Goal: Information Seeking & Learning: Check status

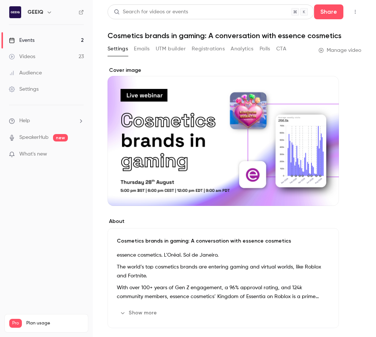
click at [361, 90] on main "Search for videos or events Share Cosmetics brands in gaming: A conversation wi…" at bounding box center [234, 168] width 283 height 337
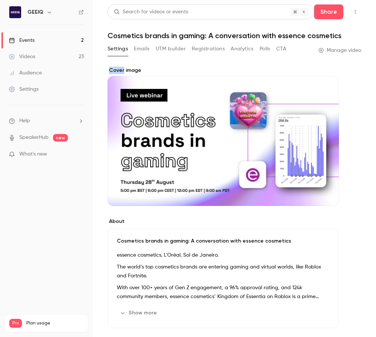
drag, startPoint x: 328, startPoint y: 64, endPoint x: 188, endPoint y: 55, distance: 140.3
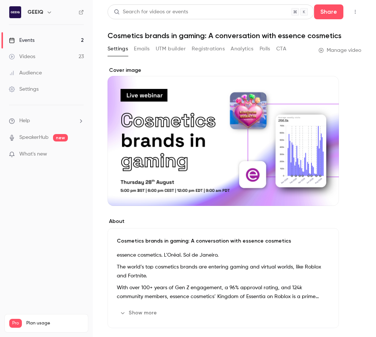
click at [72, 40] on link "Events 2" at bounding box center [46, 40] width 93 height 16
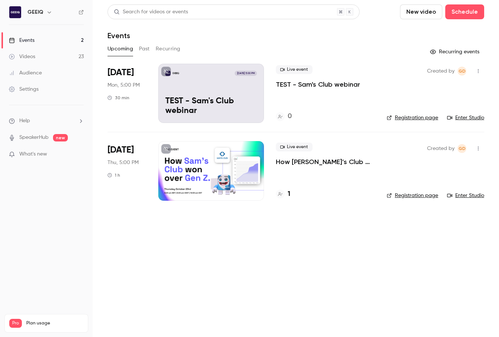
click at [149, 44] on button "Past" at bounding box center [144, 49] width 11 height 12
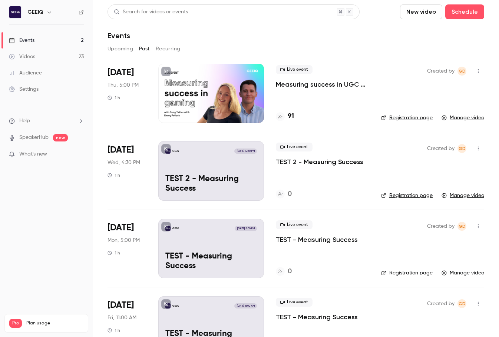
click at [324, 84] on p "Measuring success in UGC gaming" at bounding box center [322, 84] width 93 height 9
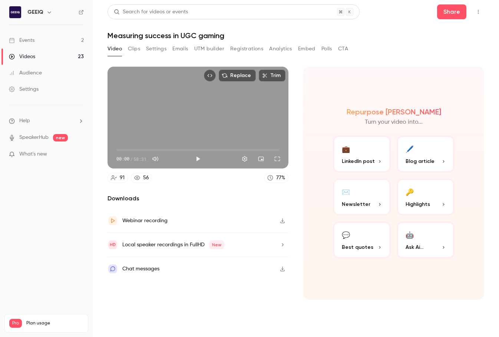
click at [132, 46] on button "Clips" at bounding box center [134, 49] width 12 height 12
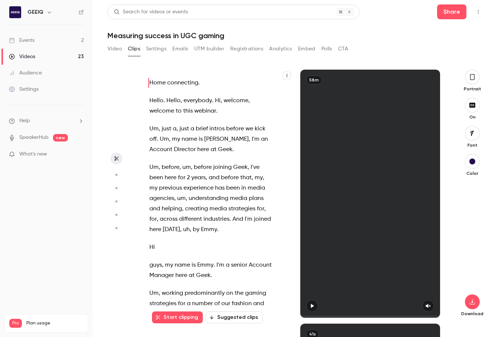
click at [247, 47] on button "Registrations" at bounding box center [246, 49] width 33 height 12
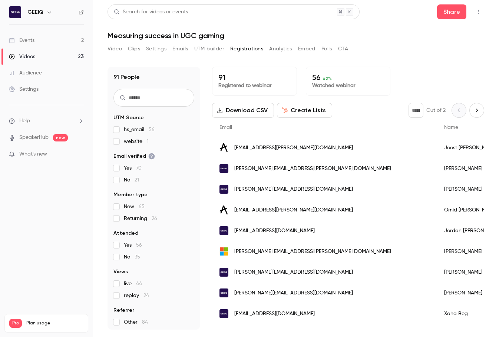
click at [64, 36] on link "Events 2" at bounding box center [46, 40] width 93 height 16
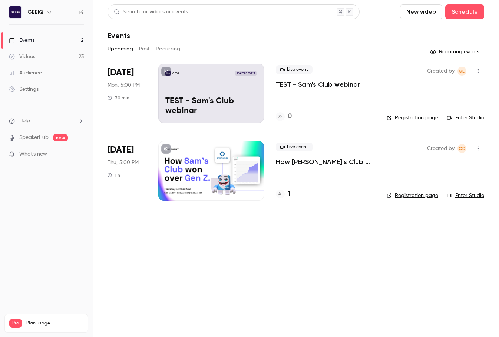
click at [316, 160] on p "How [PERSON_NAME]’s Club won over Gen Z & Alpha" at bounding box center [325, 161] width 99 height 9
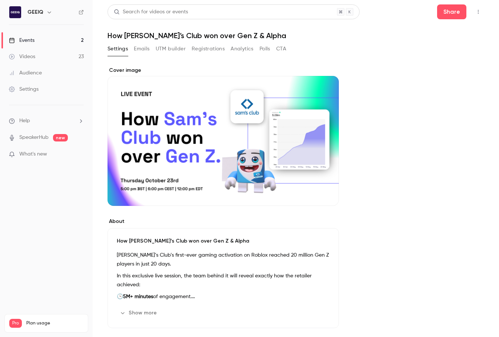
click at [224, 51] on button "Registrations" at bounding box center [208, 49] width 33 height 12
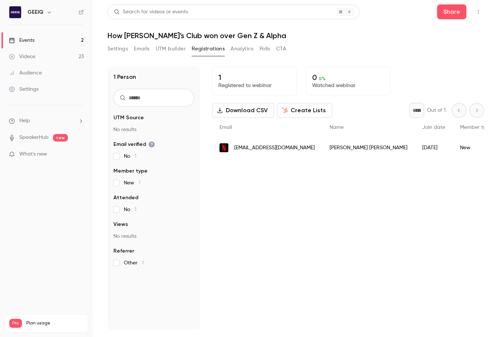
drag, startPoint x: 327, startPoint y: 187, endPoint x: 284, endPoint y: 170, distance: 46.6
click at [327, 187] on div "1 Registered to webinar 0 0 % Watched webinar Download CSV Create Lists * Out o…" at bounding box center [348, 198] width 272 height 263
click at [43, 37] on link "Events 2" at bounding box center [46, 40] width 93 height 16
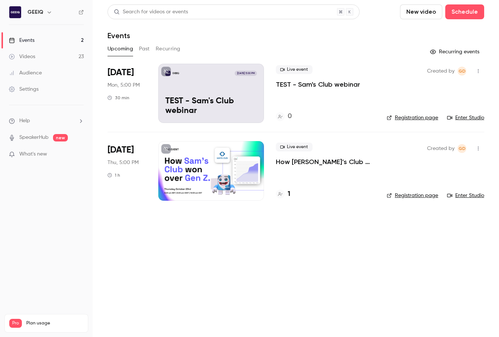
click at [147, 49] on button "Past" at bounding box center [144, 49] width 11 height 12
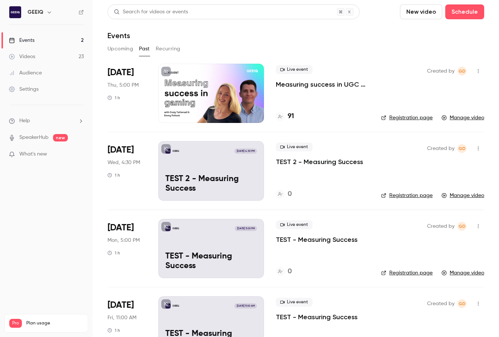
click at [314, 89] on p "Measuring success in UGC gaming" at bounding box center [322, 84] width 93 height 9
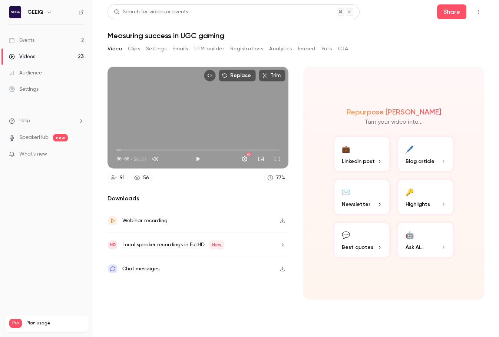
drag, startPoint x: 236, startPoint y: 47, endPoint x: 257, endPoint y: 57, distance: 23.9
click at [237, 47] on button "Registrations" at bounding box center [246, 49] width 33 height 12
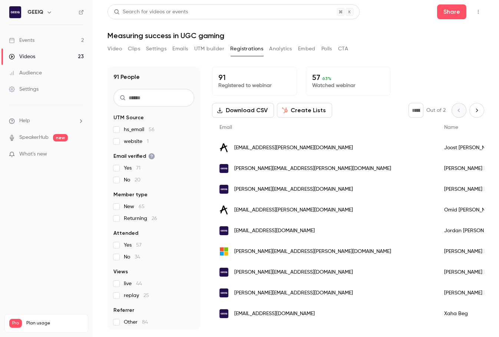
click at [119, 49] on button "Video" at bounding box center [114, 49] width 14 height 12
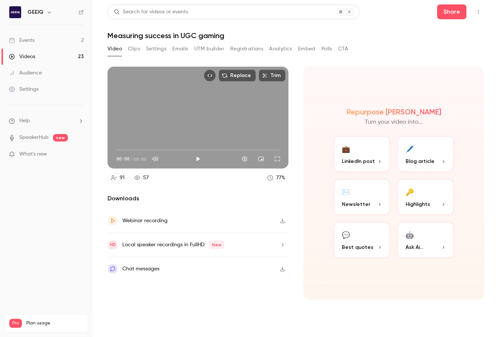
click at [53, 44] on link "Events 2" at bounding box center [46, 40] width 93 height 16
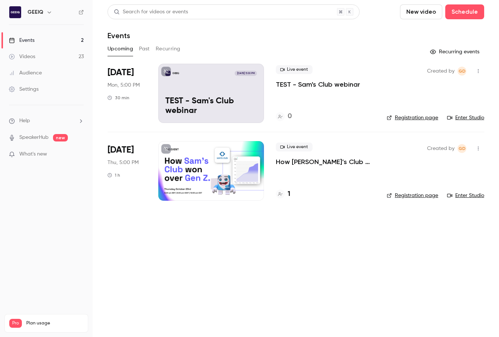
click at [146, 47] on button "Past" at bounding box center [144, 49] width 11 height 12
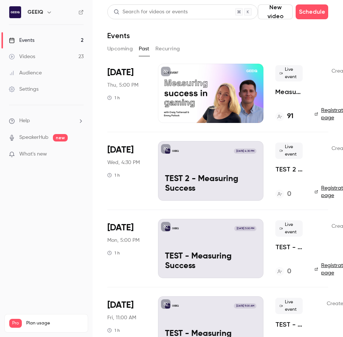
click at [284, 93] on p "Measuring success in UGC gaming" at bounding box center [289, 91] width 27 height 9
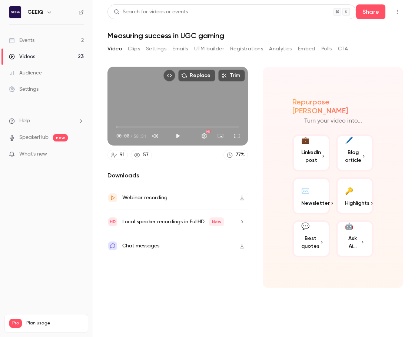
click at [257, 47] on button "Registrations" at bounding box center [246, 49] width 33 height 12
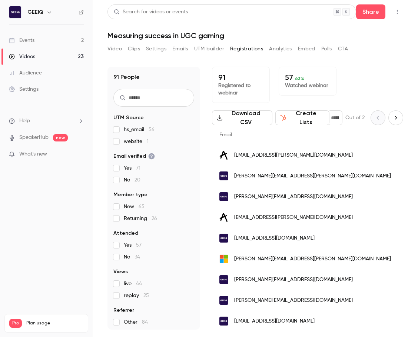
click at [291, 46] on button "Analytics" at bounding box center [280, 49] width 23 height 12
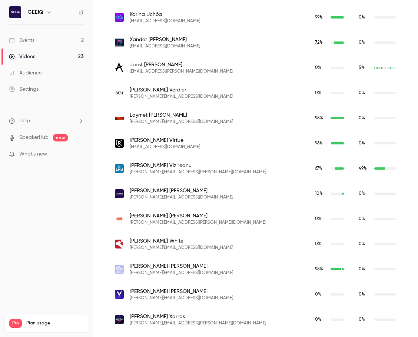
scroll to position [2267, 0]
